Goal: Check status: Check status

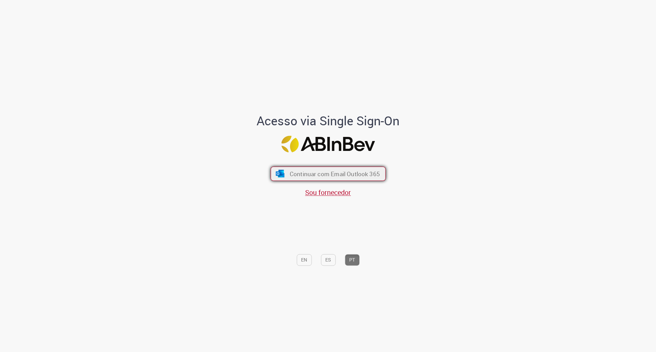
click at [378, 173] on button "Continuar com Email Outlook 365" at bounding box center [327, 174] width 115 height 14
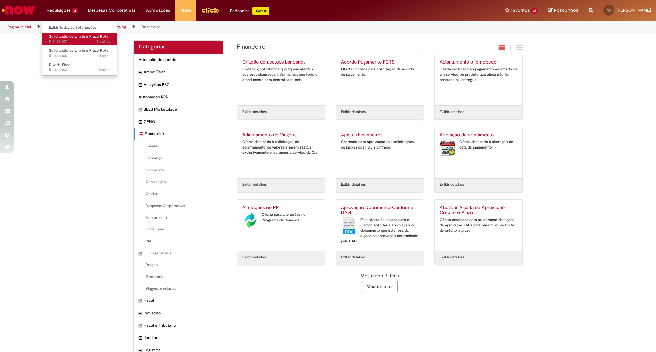
click at [70, 34] on span "Solicitação de Limite e Prazo Rota" at bounding box center [78, 36] width 59 height 5
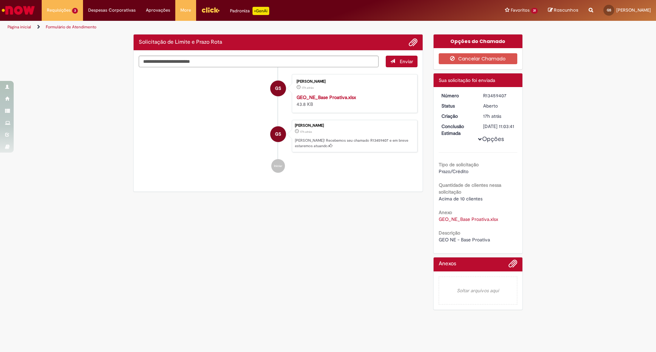
click at [493, 96] on div "R13459407" at bounding box center [499, 95] width 32 height 7
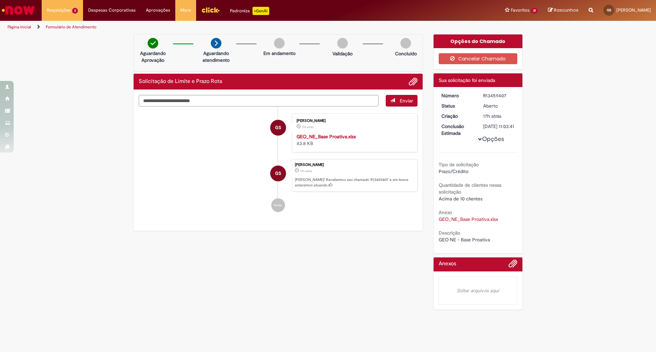
copy div "R13459407"
